Goal: Find specific page/section: Find specific page/section

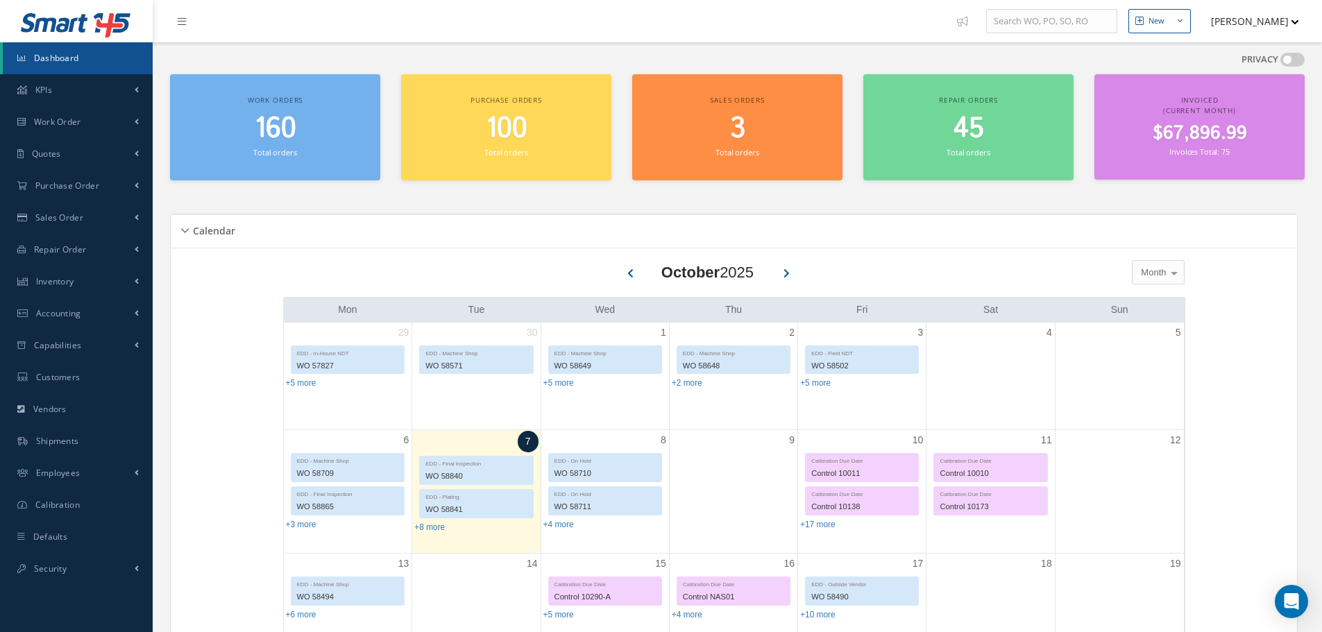
click at [269, 131] on span "160" at bounding box center [276, 129] width 42 height 40
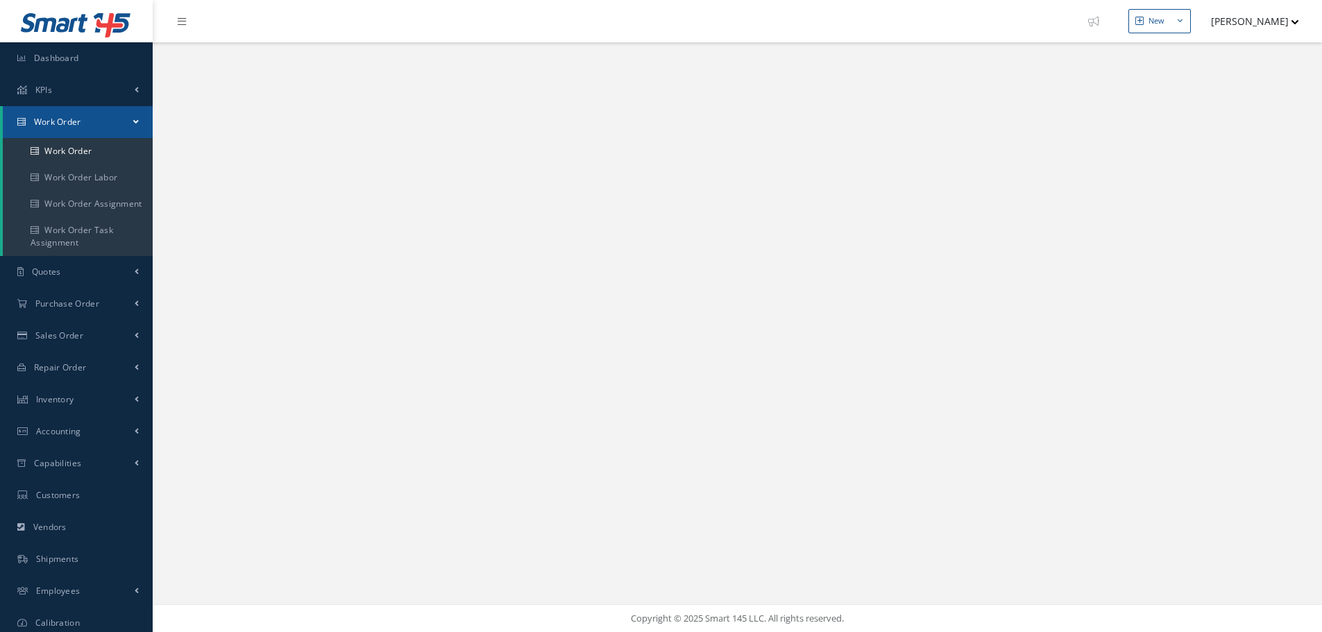
select select "25"
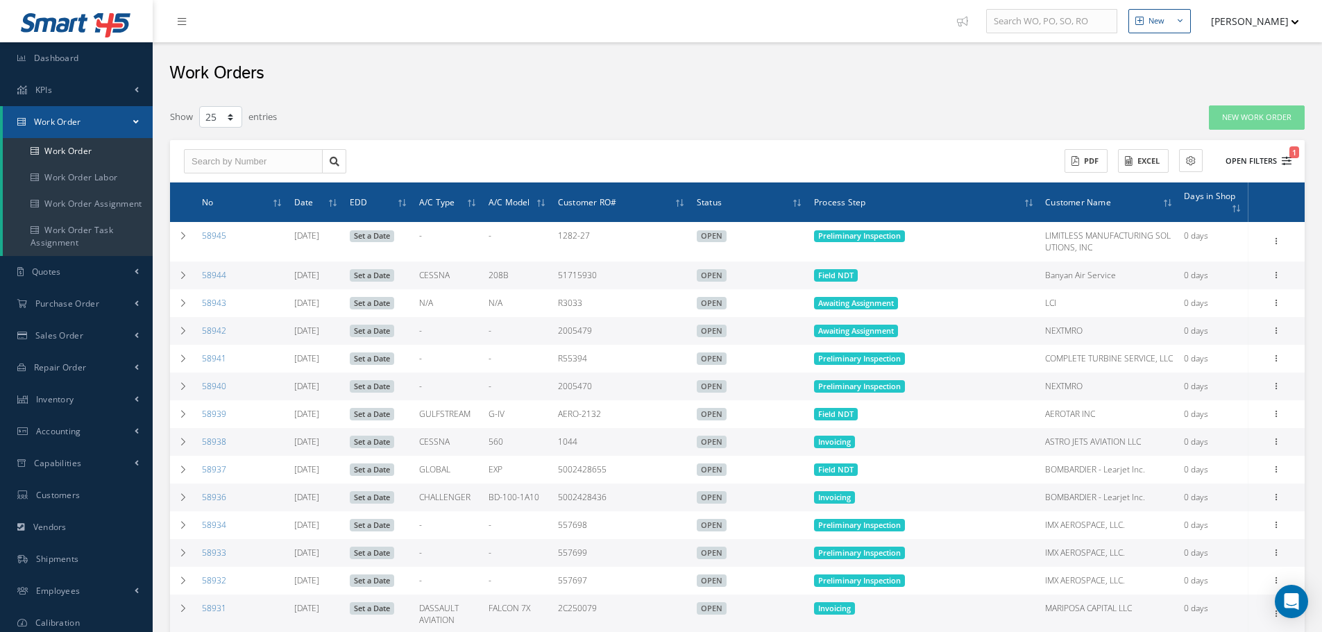
click at [1245, 160] on button "Open Filters 1" at bounding box center [1252, 161] width 78 height 23
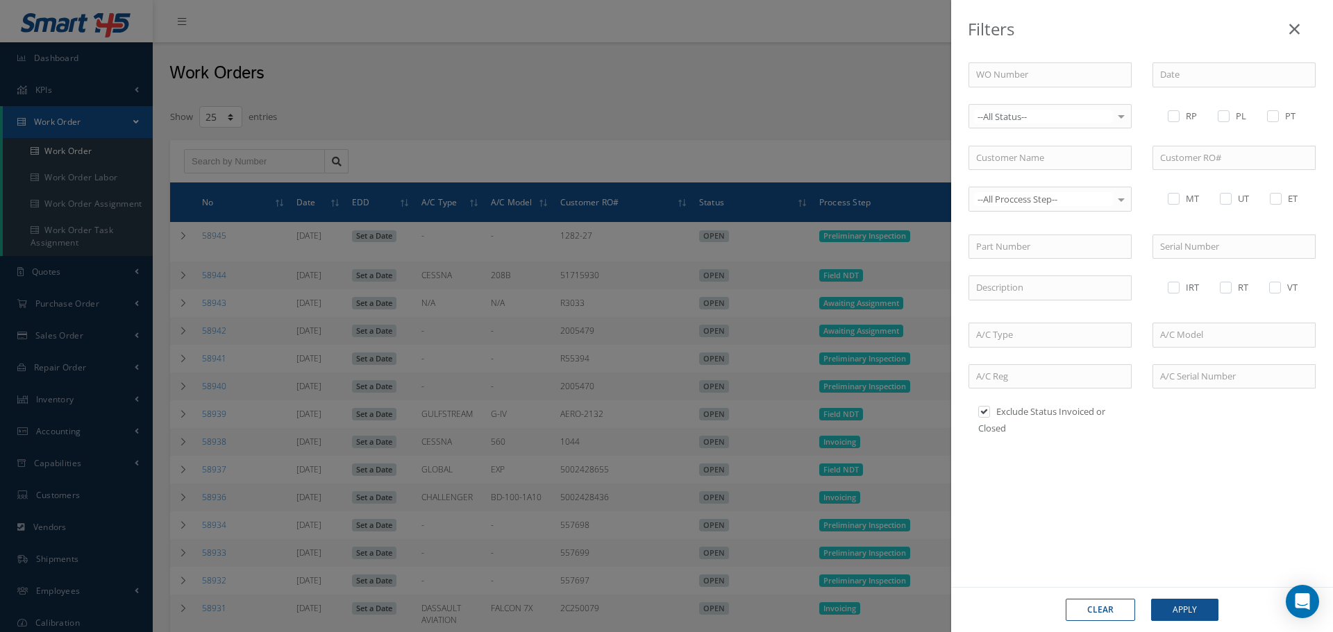
click at [990, 412] on label at bounding box center [990, 411] width 3 height 12
click at [987, 412] on input "checkbox" at bounding box center [982, 413] width 9 height 9
checkbox input "false"
click at [1063, 137] on div "WO Number --All Status-- --All Status-- OPEN QUOTED APPROVED INVOICED CLOSED RE…" at bounding box center [1142, 258] width 368 height 393
click at [1053, 155] on input "text" at bounding box center [1049, 158] width 163 height 25
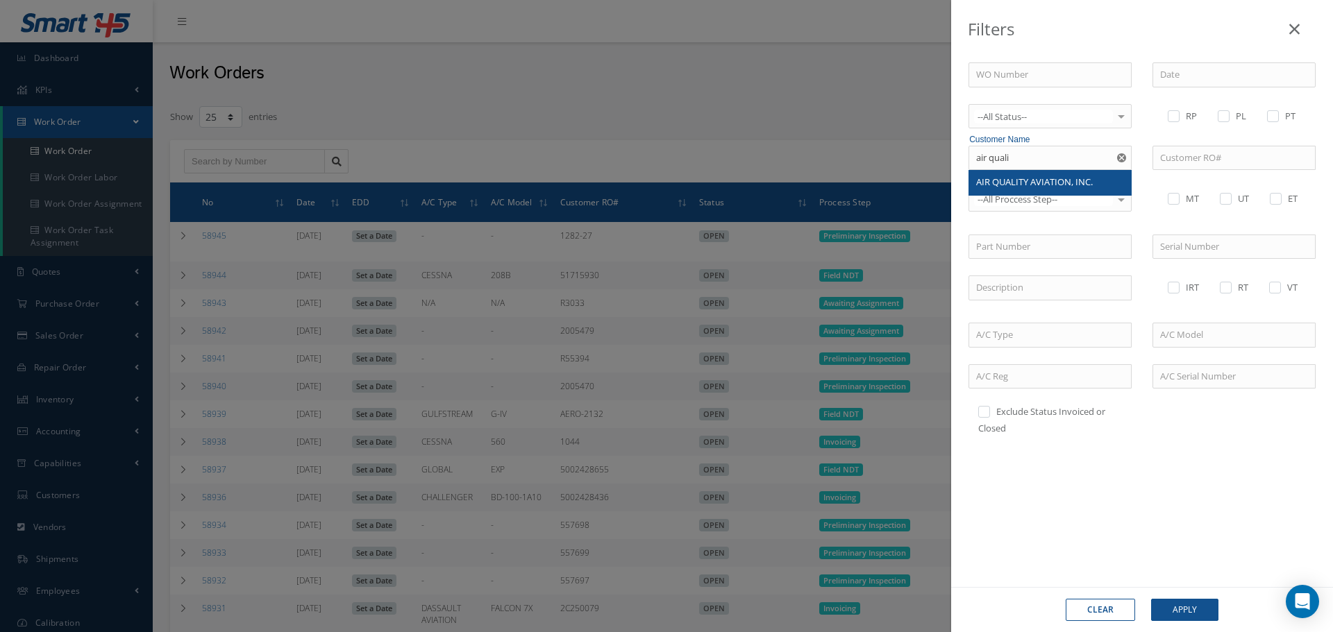
click at [1041, 184] on span "AIR QUALITY AVIATION, INC." at bounding box center [1034, 182] width 117 height 12
type input "AIR QUALITY AVIATION, INC."
click at [1192, 606] on button "Apply" at bounding box center [1184, 610] width 67 height 22
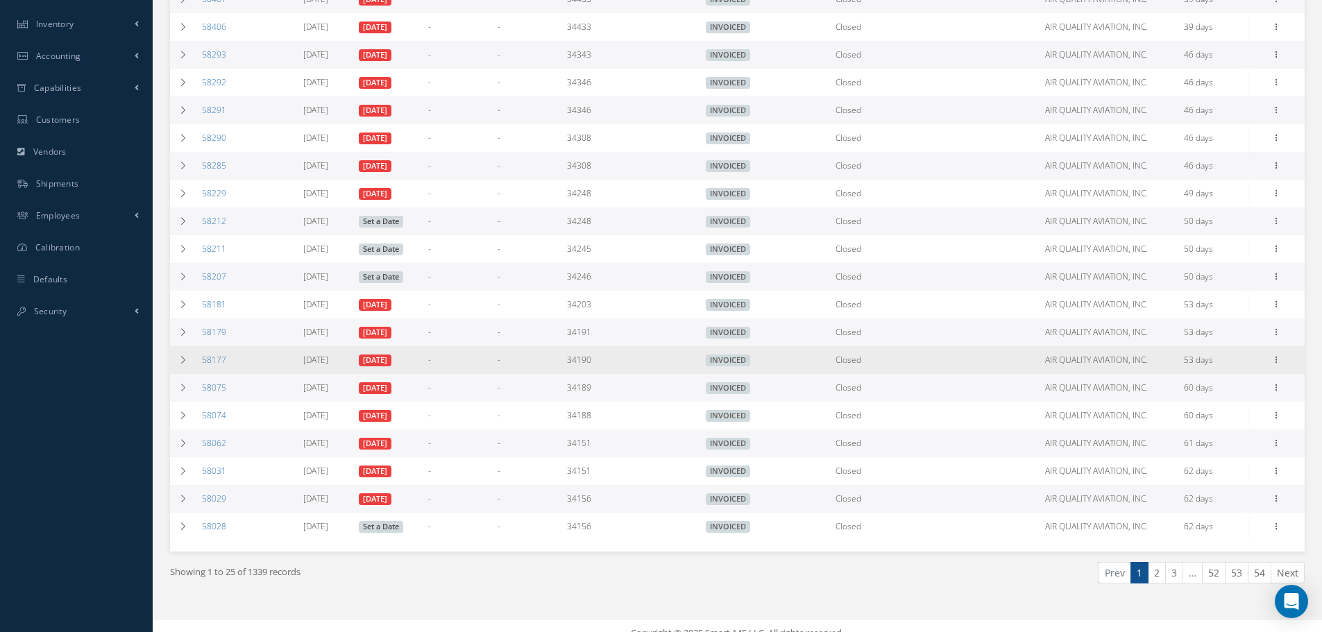
scroll to position [390, 0]
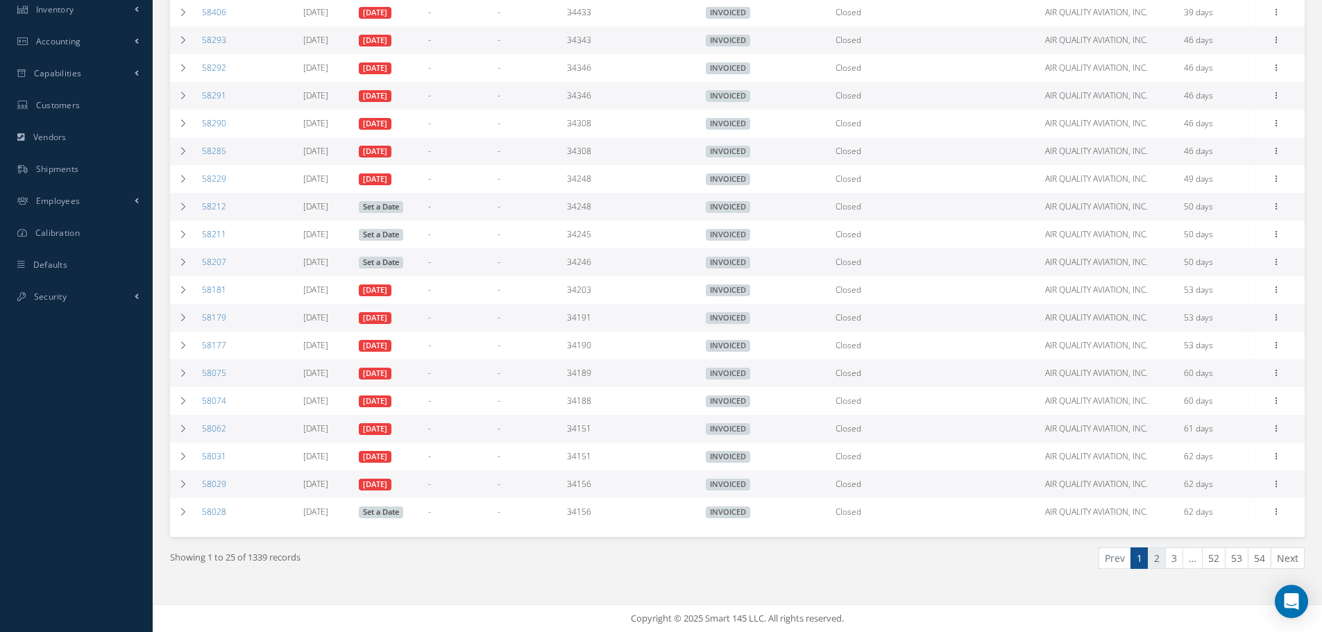
click at [1156, 564] on link "2" at bounding box center [1157, 559] width 18 height 22
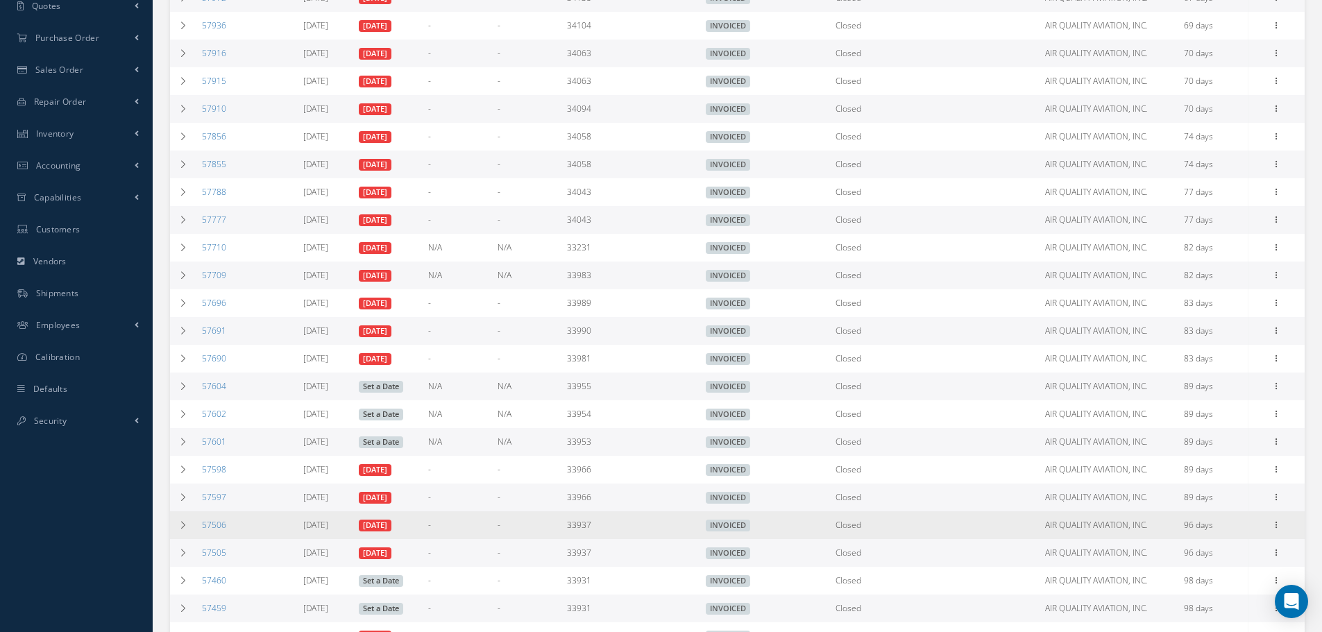
scroll to position [0, 0]
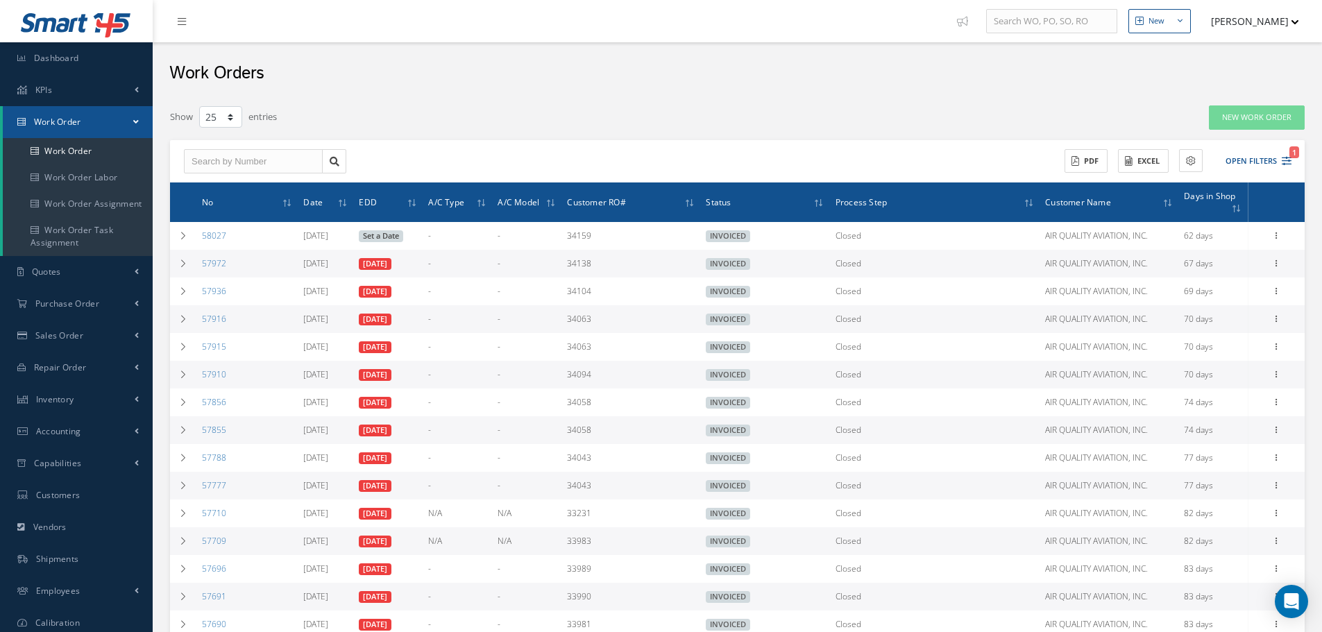
click at [1231, 17] on button "[PERSON_NAME]" at bounding box center [1248, 21] width 101 height 27
click at [1202, 137] on link "Logout" at bounding box center [1243, 141] width 111 height 24
